Goal: Task Accomplishment & Management: Manage account settings

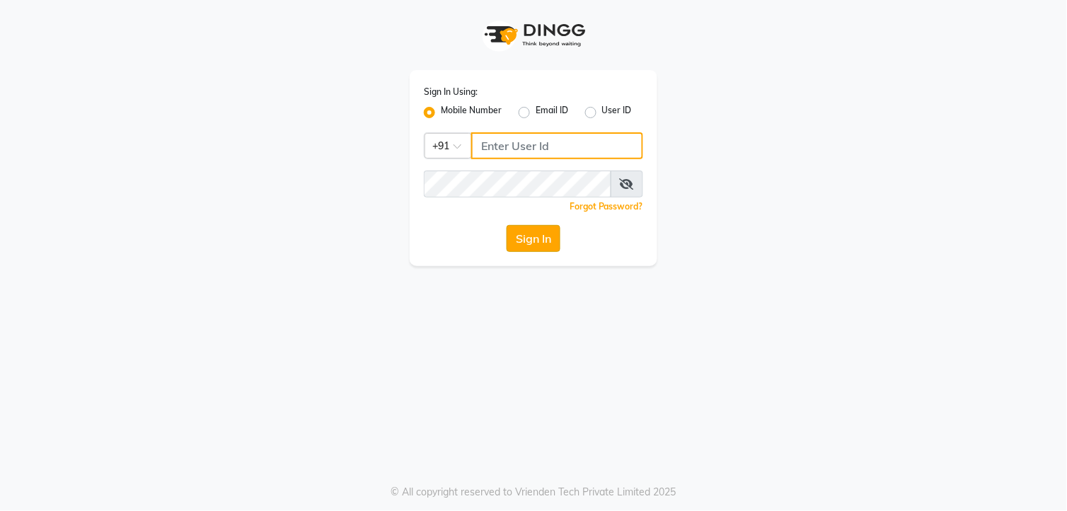
type input "7972130492"
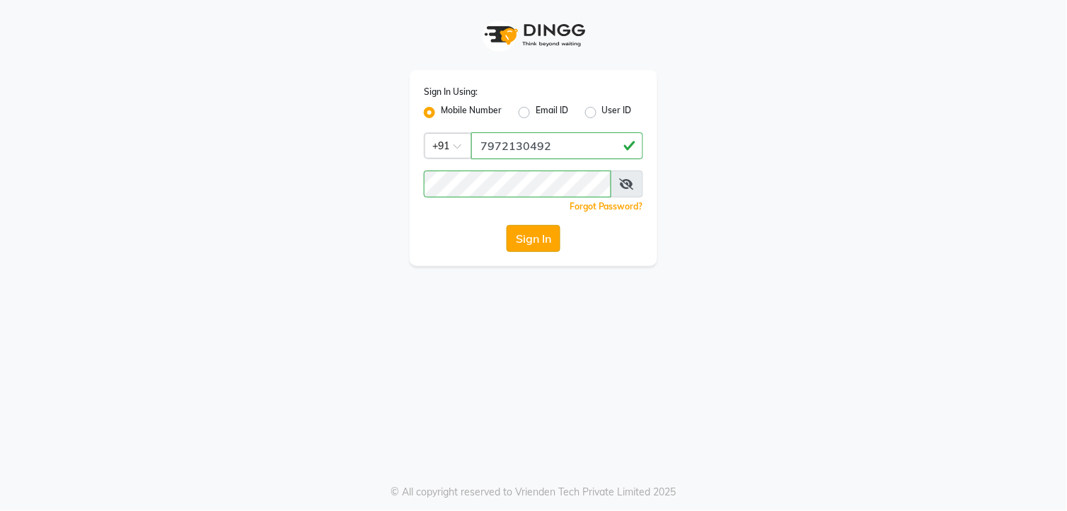
click at [550, 238] on button "Sign In" at bounding box center [534, 238] width 54 height 27
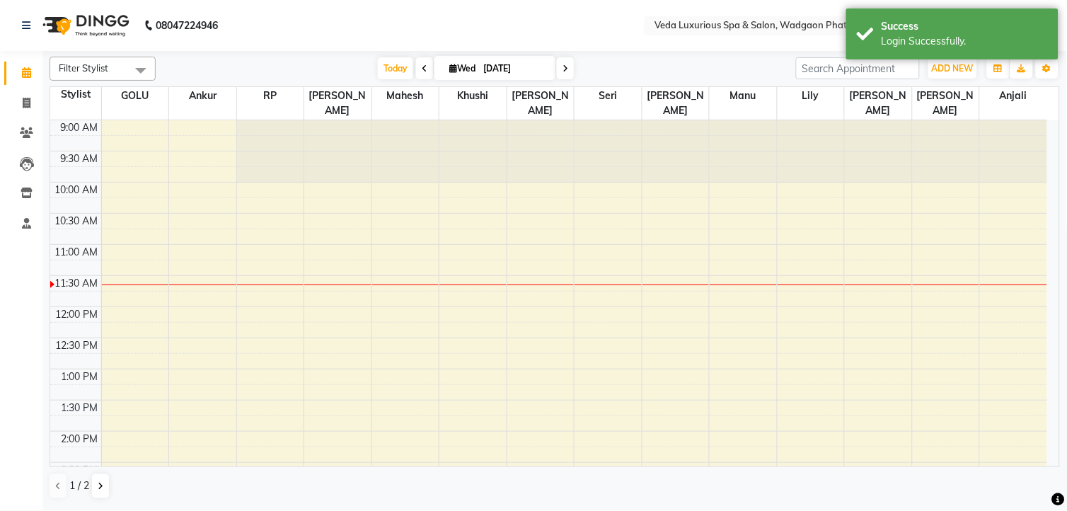
select select "en"
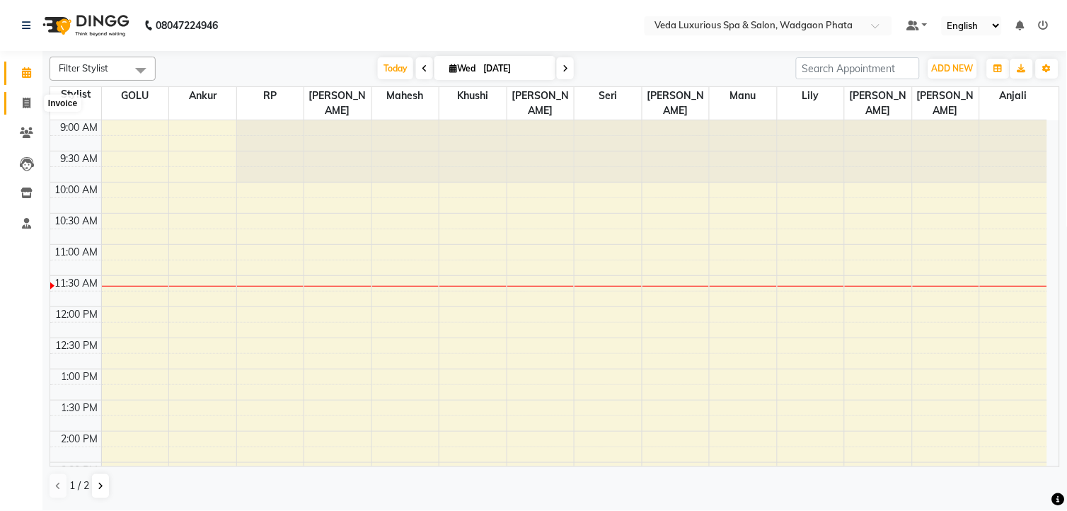
click at [25, 96] on span at bounding box center [26, 104] width 25 height 16
select select "service"
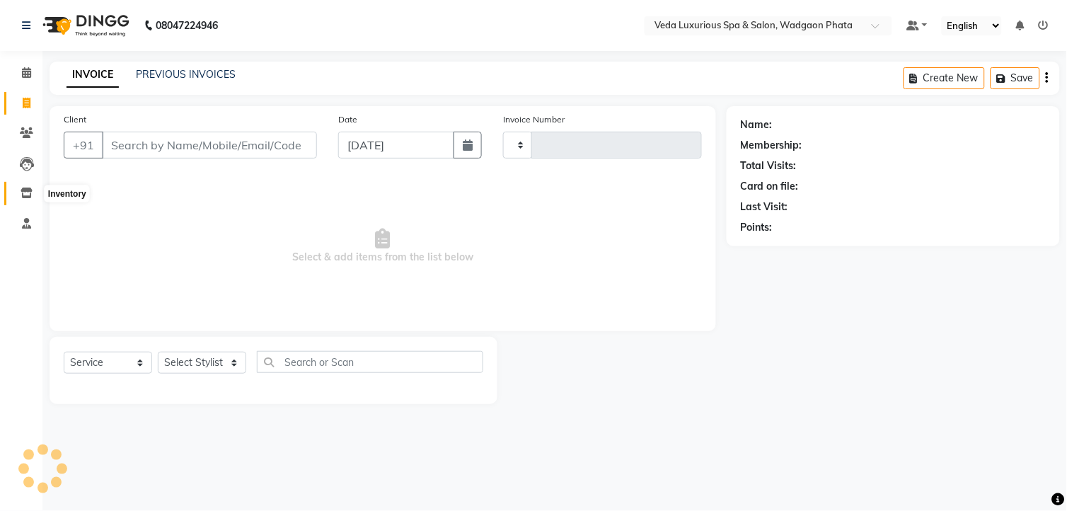
type input "2312"
select select "4666"
click at [26, 161] on icon at bounding box center [27, 164] width 14 height 14
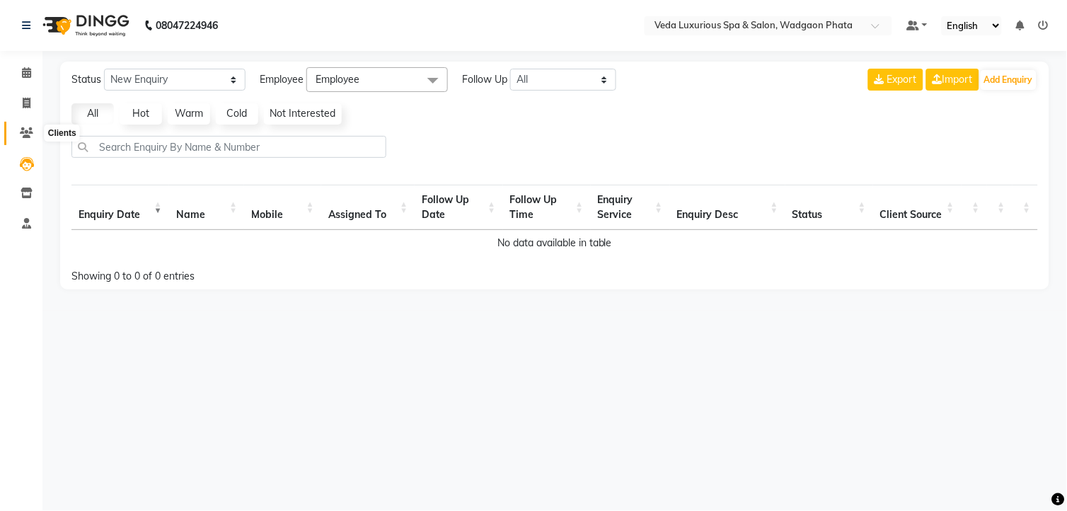
click at [17, 132] on span at bounding box center [26, 133] width 25 height 16
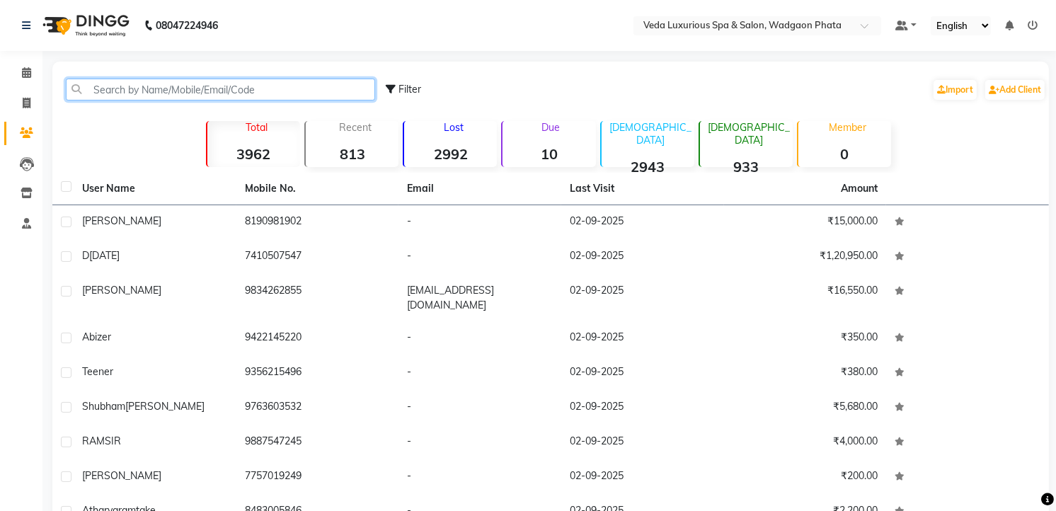
click at [100, 89] on input "text" at bounding box center [220, 90] width 309 height 22
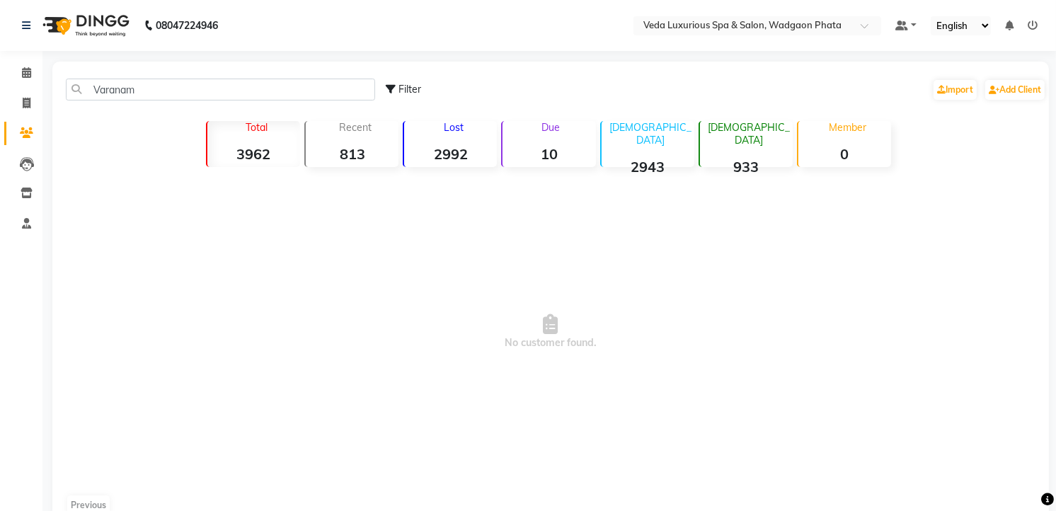
click at [661, 287] on span "No customer found." at bounding box center [550, 332] width 996 height 318
click at [206, 83] on input "Varanam" at bounding box center [220, 90] width 309 height 22
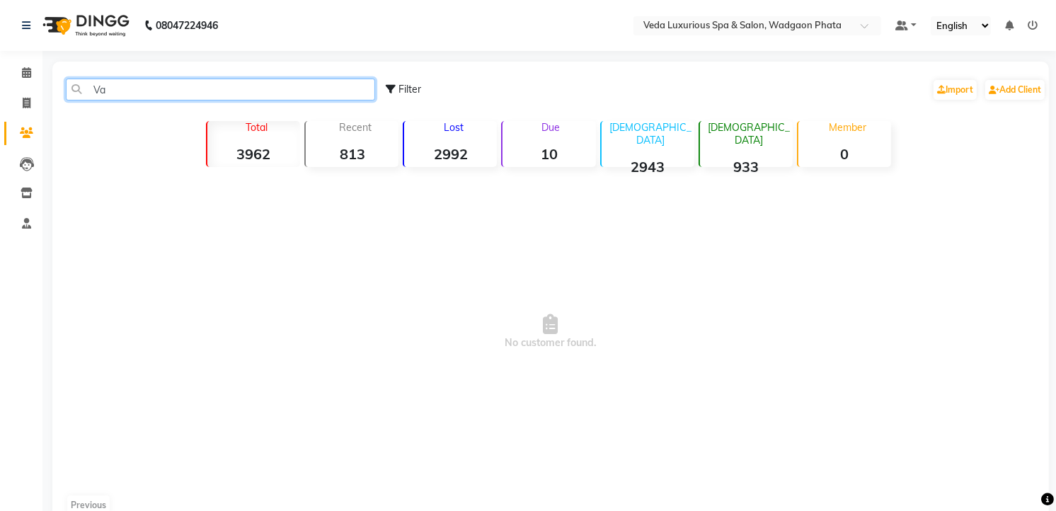
type input "V"
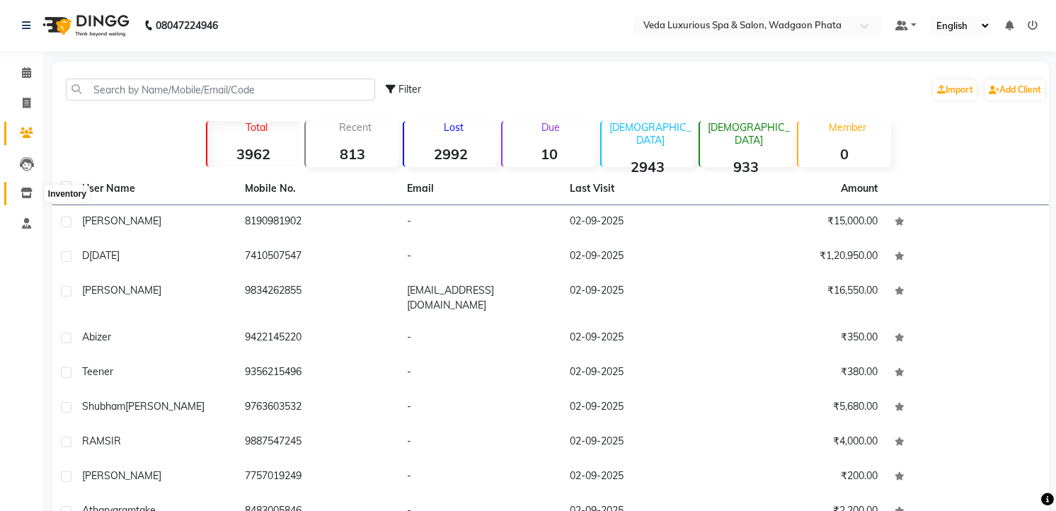
click at [27, 188] on icon at bounding box center [27, 192] width 12 height 11
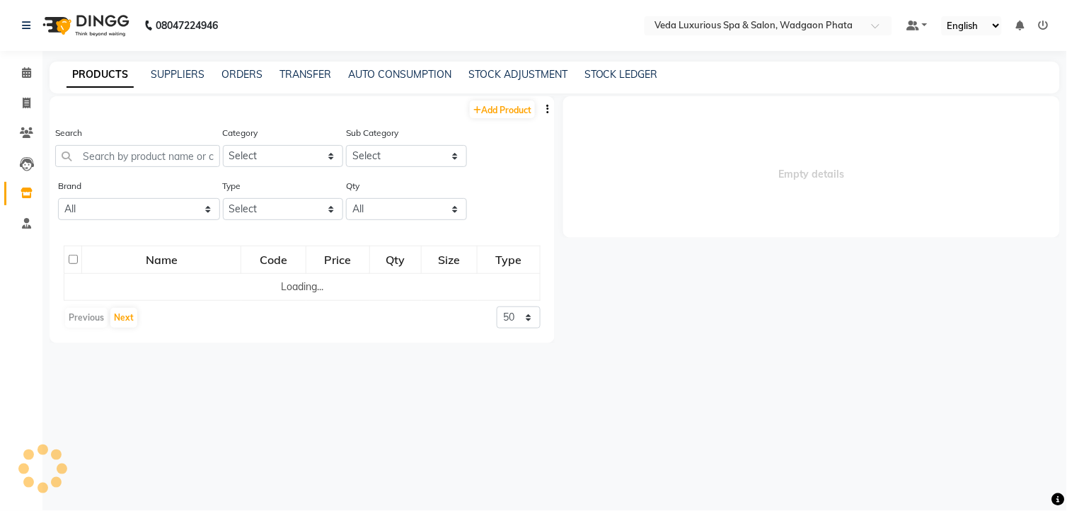
select select
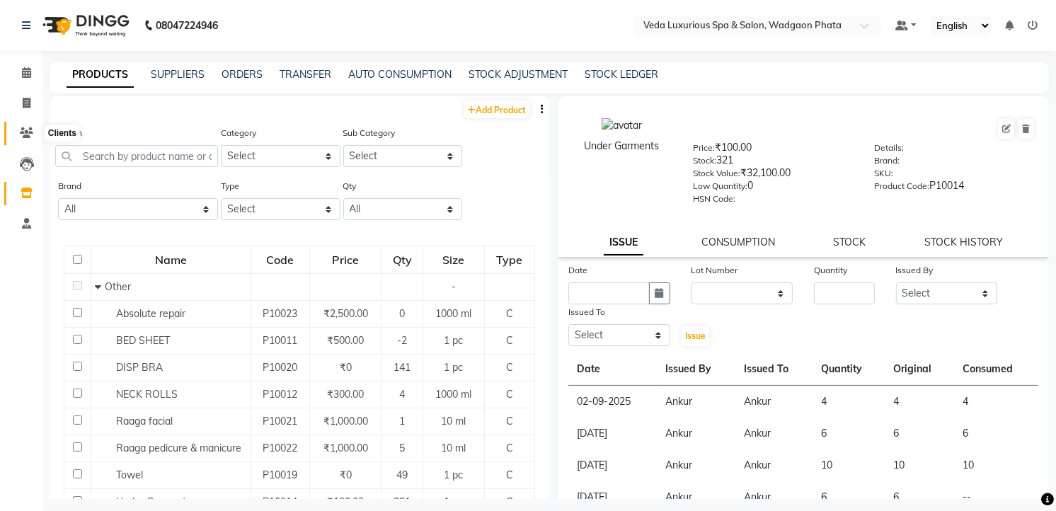
click at [24, 135] on icon at bounding box center [26, 132] width 13 height 11
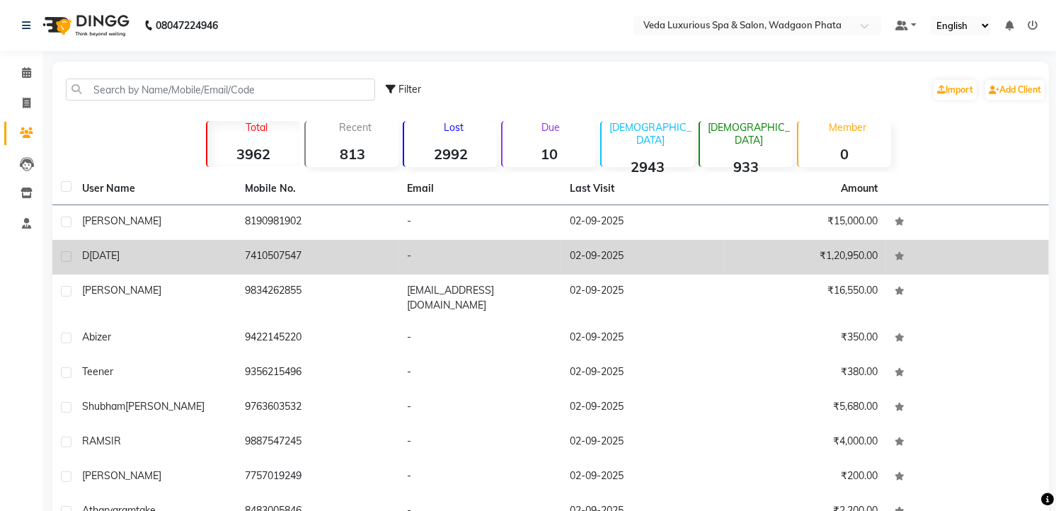
drag, startPoint x: 100, startPoint y: 250, endPoint x: 118, endPoint y: 251, distance: 18.4
click at [101, 251] on span "[DATE]" at bounding box center [104, 255] width 30 height 13
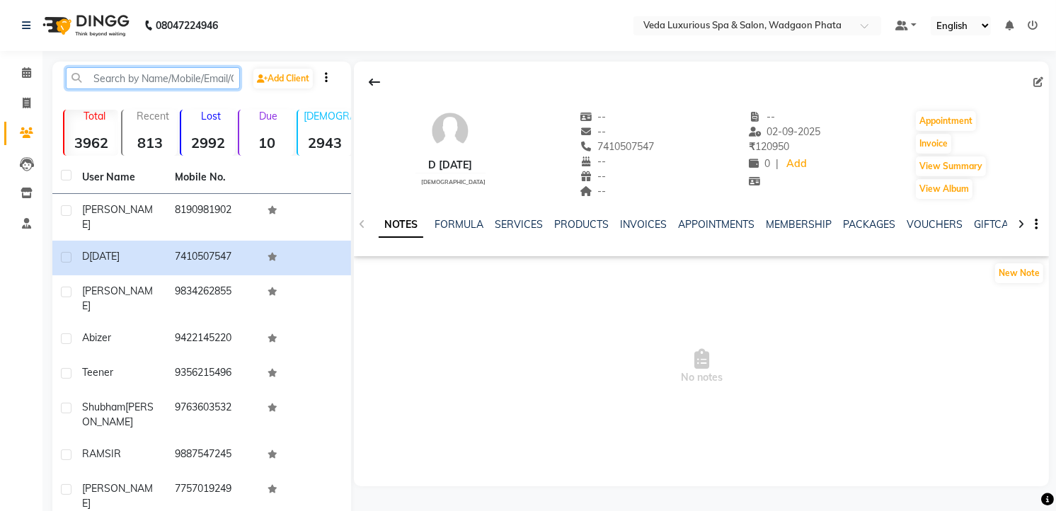
click at [209, 83] on input "text" at bounding box center [153, 78] width 174 height 22
